Goal: Task Accomplishment & Management: Manage account settings

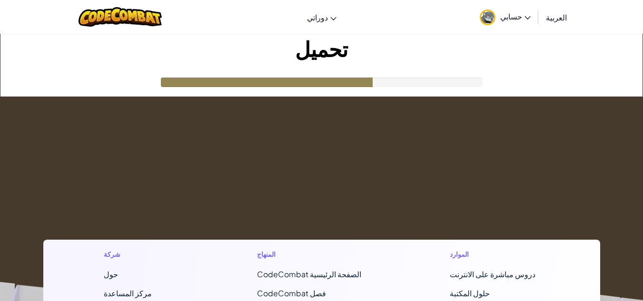
click at [530, 13] on span "حسابي" at bounding box center [515, 16] width 30 height 10
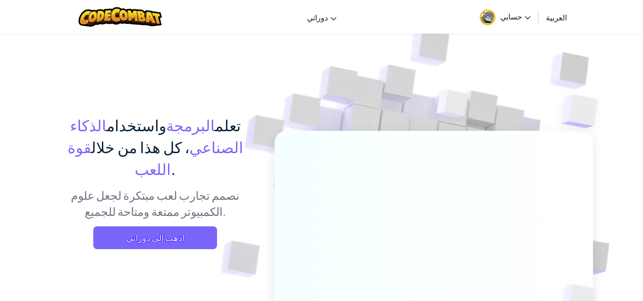
drag, startPoint x: 64, startPoint y: 1, endPoint x: 53, endPoint y: 65, distance: 64.2
click at [53, 65] on div "تعلم البرمجة واستخدام الذكاء الصناعي ، كل هذا من خلال قوة اللعب . نصمم تجارب لع…" at bounding box center [321, 206] width 543 height 347
drag, startPoint x: 53, startPoint y: 65, endPoint x: 0, endPoint y: 25, distance: 66.6
click at [0, 25] on div "تبديل التنقل دوراتي CodeCombat Classroom فصل أوزاريا دوري الذكاء الاصطناعي في ا…" at bounding box center [322, 17] width 648 height 34
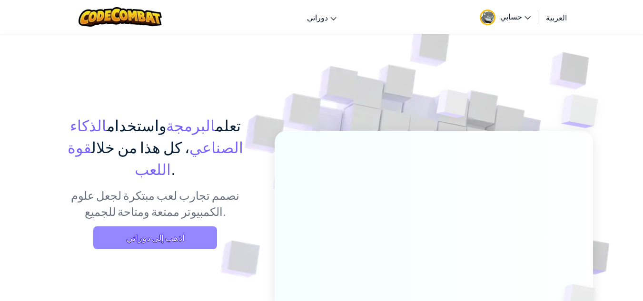
click at [139, 227] on span "اذهب إلى دوراتي" at bounding box center [155, 238] width 124 height 23
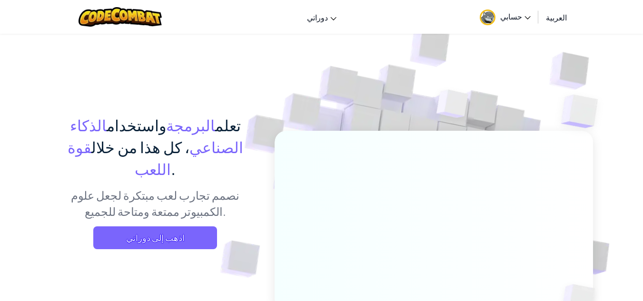
click at [510, 22] on link "حسابي" at bounding box center [505, 17] width 60 height 30
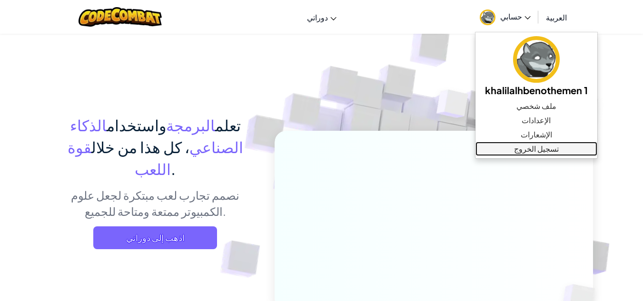
click at [549, 156] on link "تسجيل الخروج" at bounding box center [537, 149] width 122 height 14
